Goal: Task Accomplishment & Management: Manage account settings

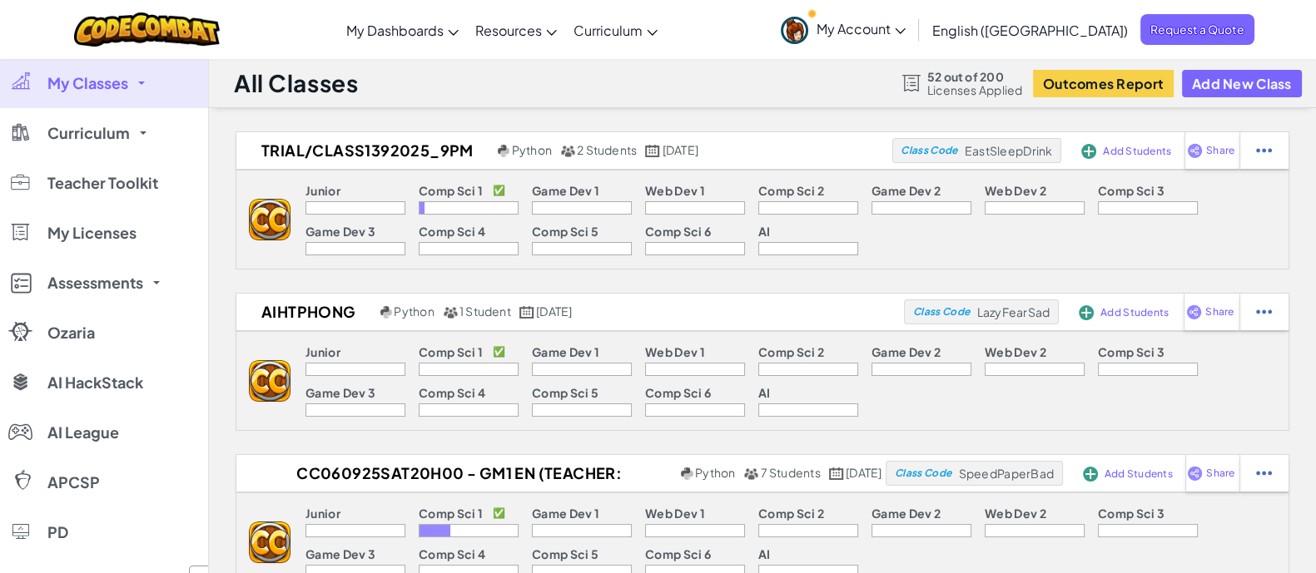
click at [131, 88] on link "My Classes" at bounding box center [104, 83] width 208 height 50
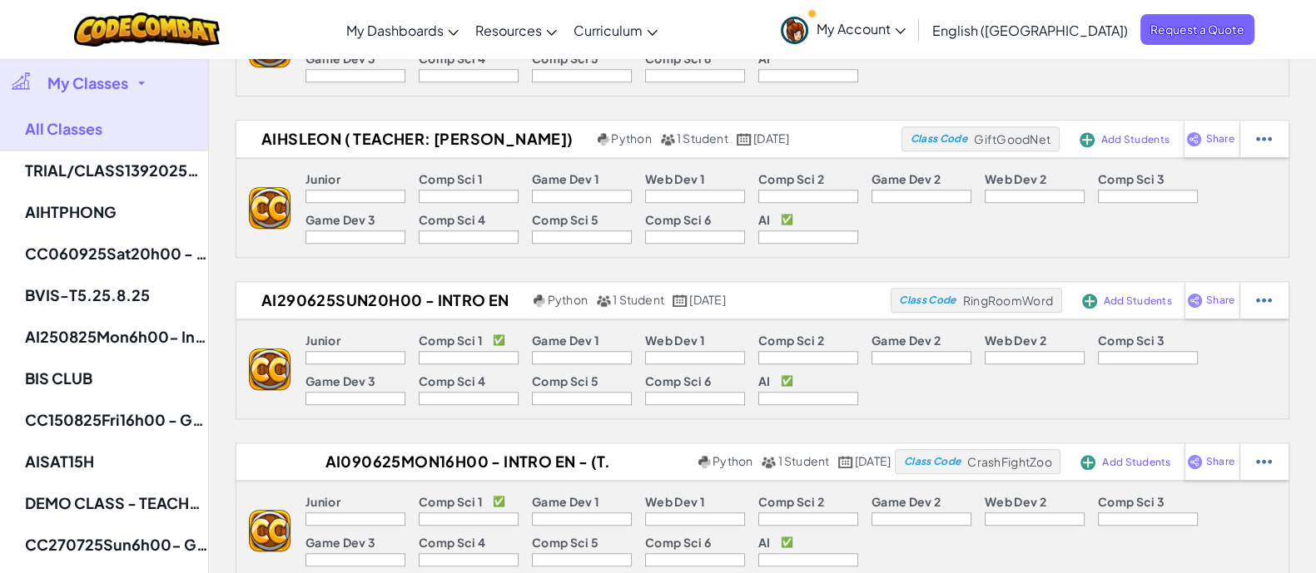
scroll to position [1976, 0]
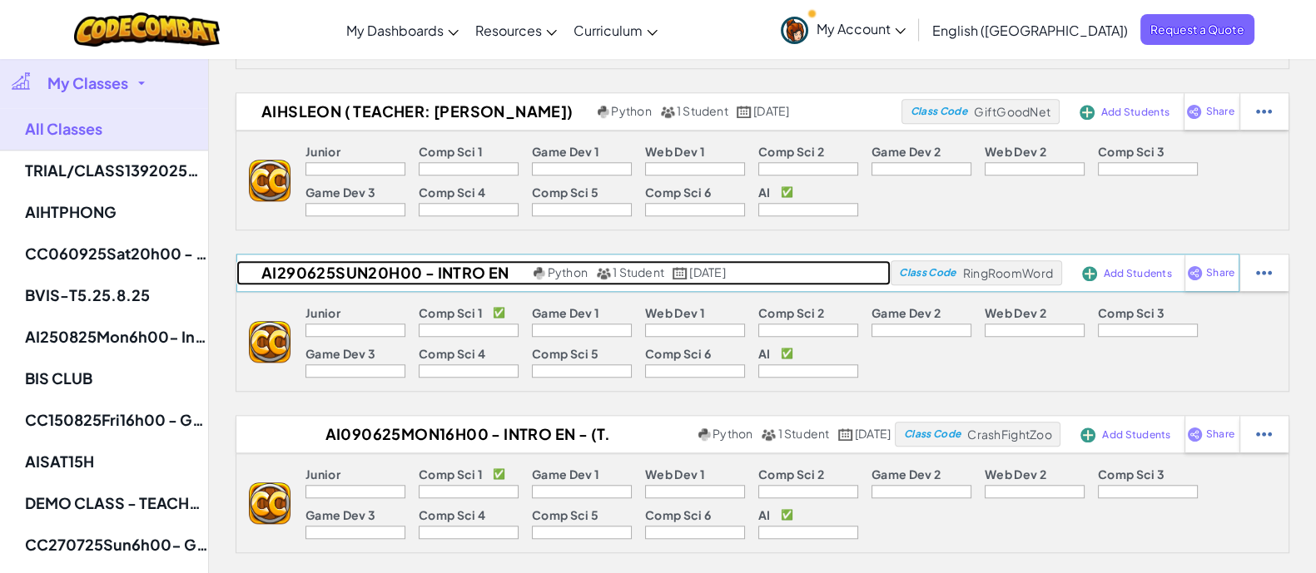
click at [424, 266] on h2 "AI290625Sun20h00 - Intro EN" at bounding box center [382, 272] width 293 height 25
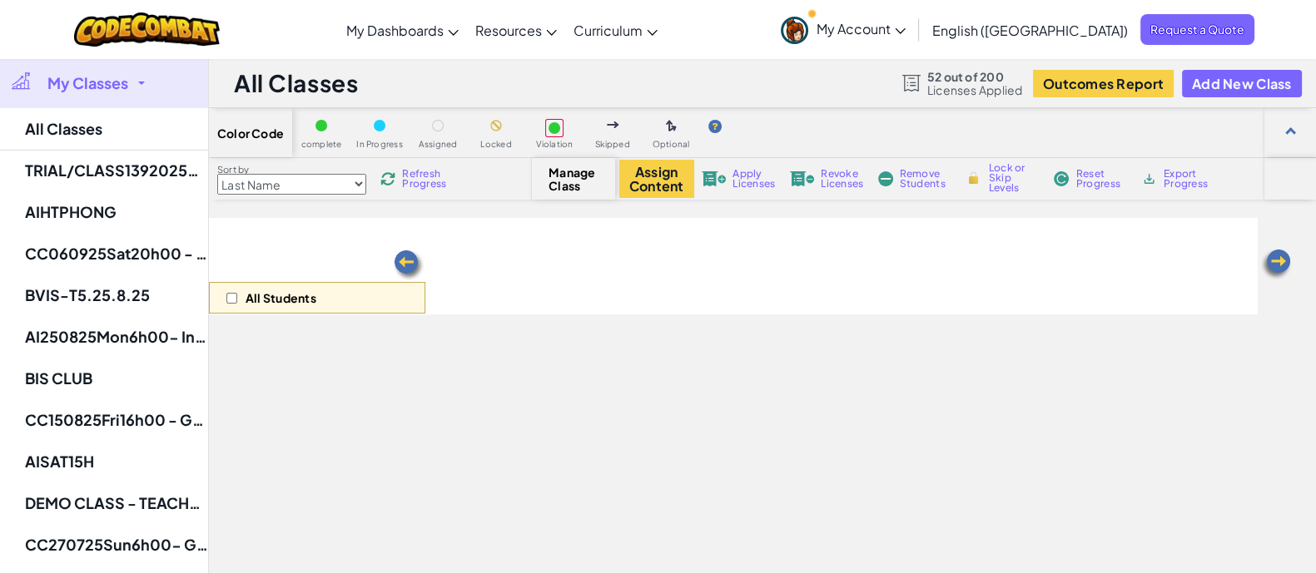
click at [283, 260] on div "All Students" at bounding box center [317, 266] width 216 height 97
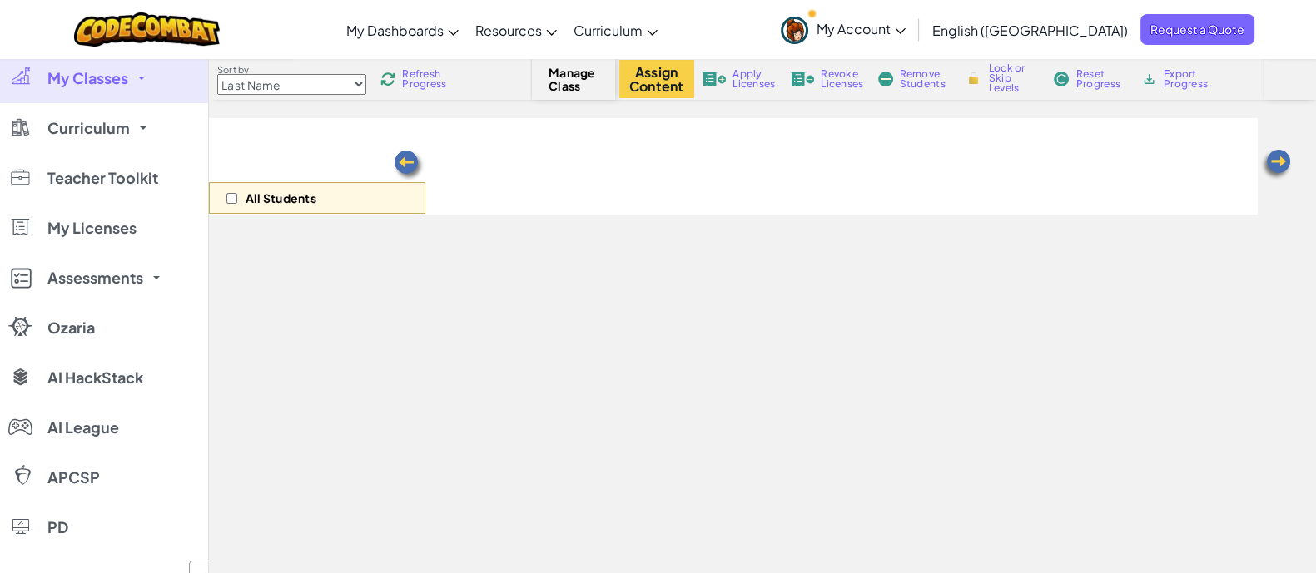
select select "663b25f11c568468efc8adde"
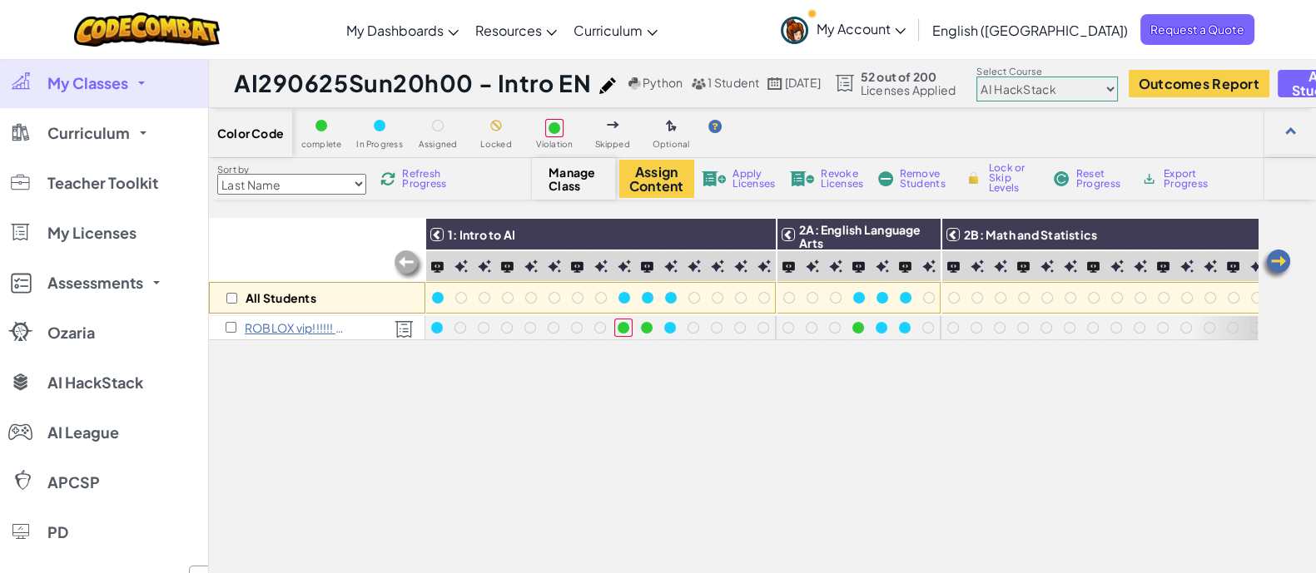
click at [460, 382] on div "All Students 1: Intro to AI 2A: English Language Arts 2B: Math and Statistics 2…" at bounding box center [733, 463] width 1049 height 490
click at [257, 330] on p "ROBLOX vip!!!!!! GrandparkAI" at bounding box center [297, 327] width 104 height 13
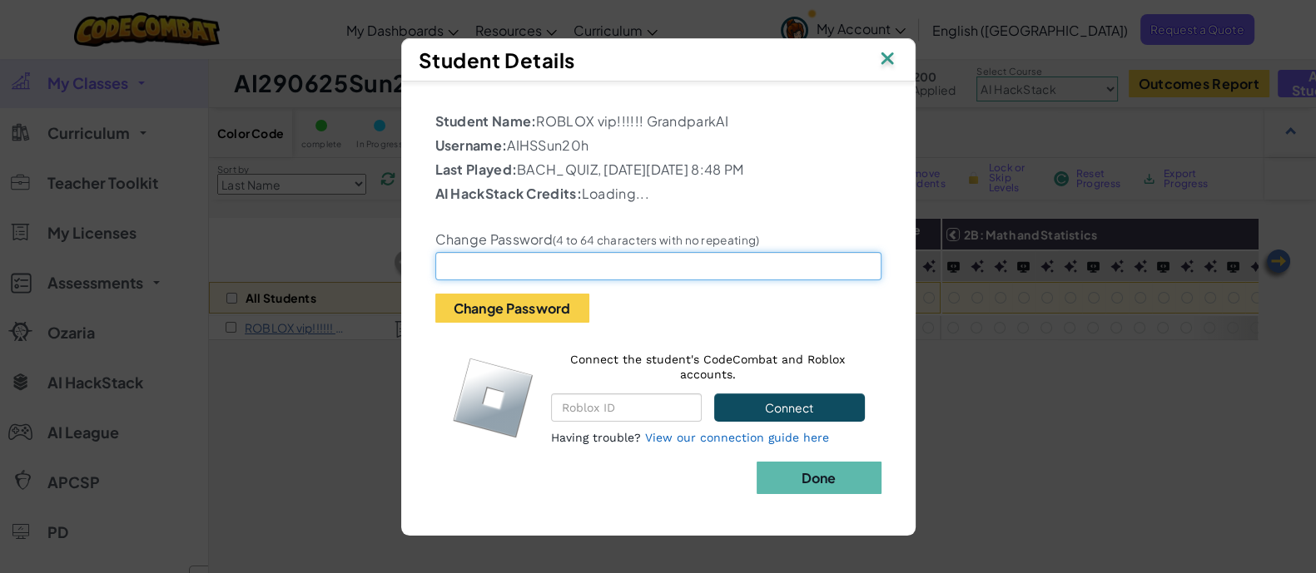
click at [511, 270] on input "text" at bounding box center [658, 266] width 446 height 28
type input "abcd@"
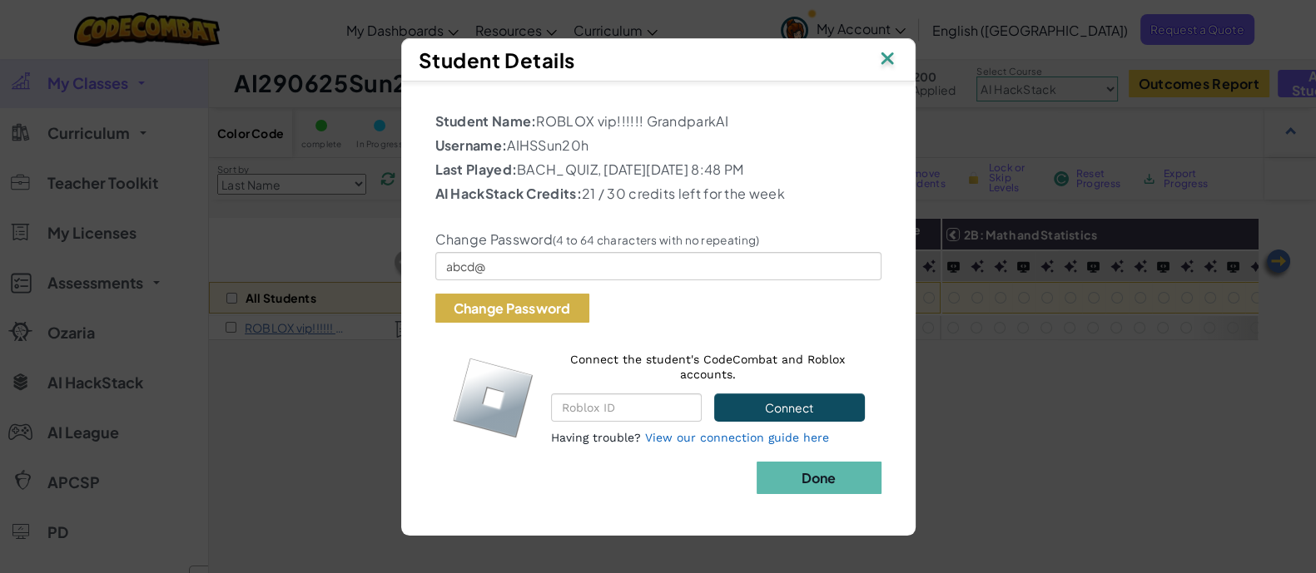
click at [574, 314] on button "Change Password" at bounding box center [512, 308] width 154 height 29
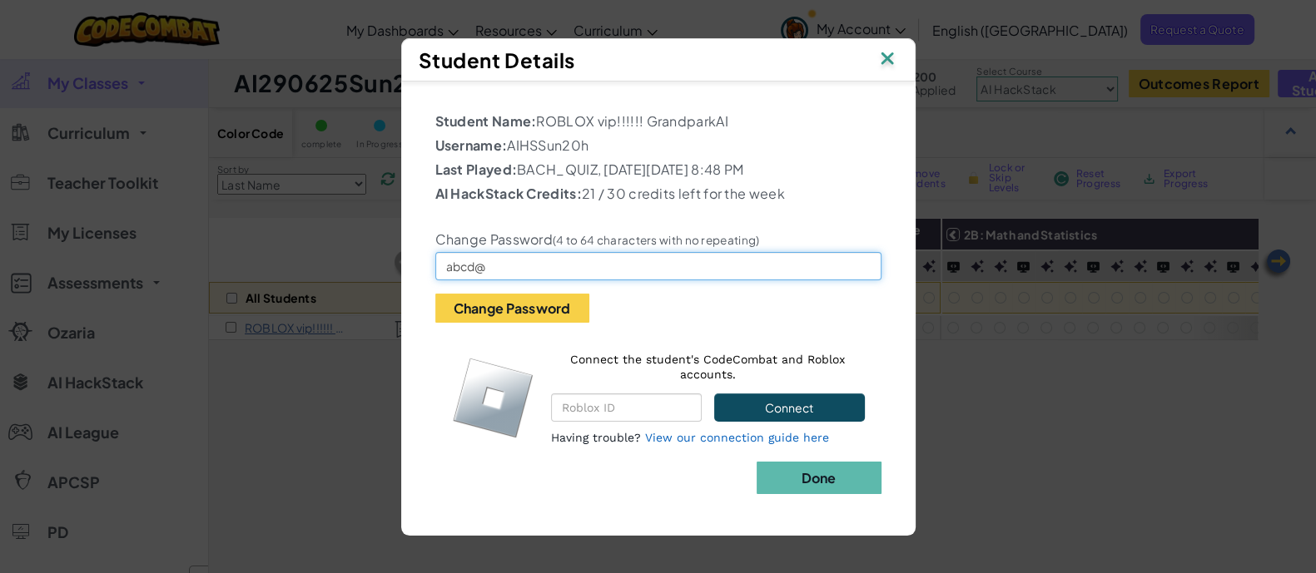
click at [554, 260] on input "abcd@" at bounding box center [658, 266] width 446 height 28
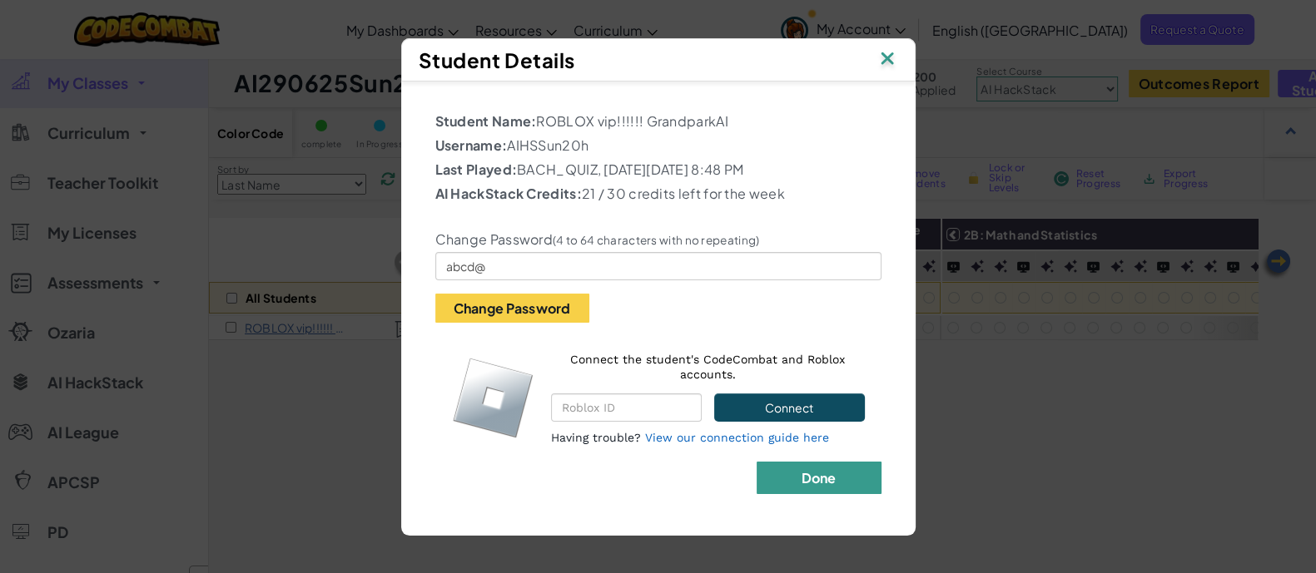
click at [825, 472] on b "Done" at bounding box center [818, 477] width 35 height 17
